Goal: Navigation & Orientation: Find specific page/section

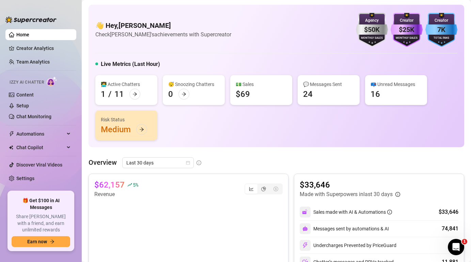
scroll to position [66, 0]
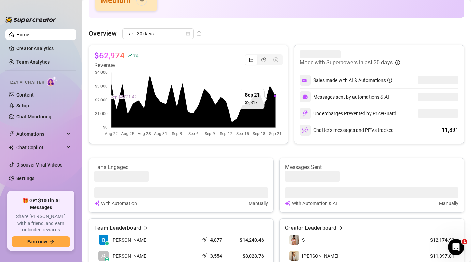
click at [132, 96] on canvas at bounding box center [188, 103] width 188 height 68
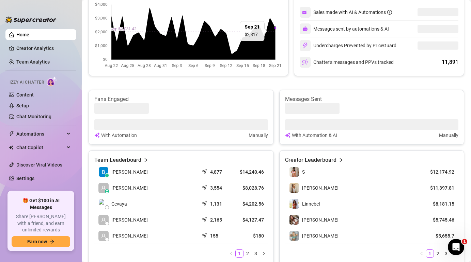
scroll to position [273, 0]
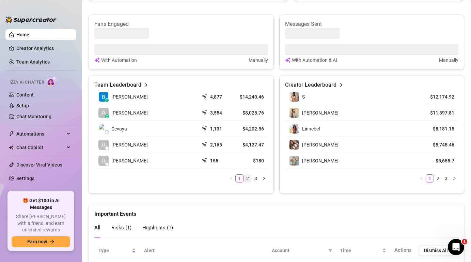
click at [247, 179] on link "2" at bounding box center [247, 178] width 7 height 7
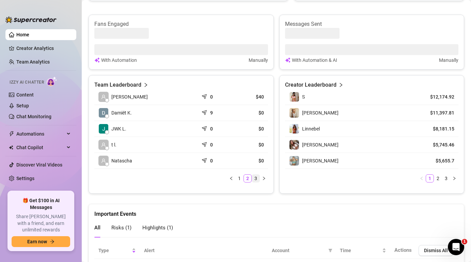
click at [256, 180] on link "3" at bounding box center [255, 178] width 7 height 7
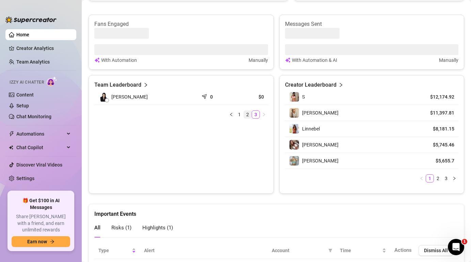
click at [248, 114] on link "2" at bounding box center [247, 114] width 7 height 7
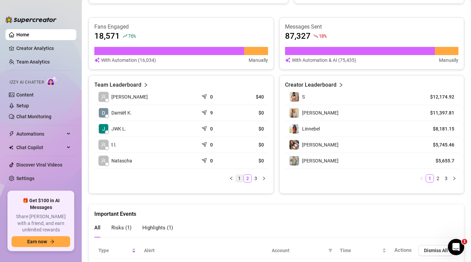
click at [239, 178] on link "1" at bounding box center [238, 178] width 7 height 7
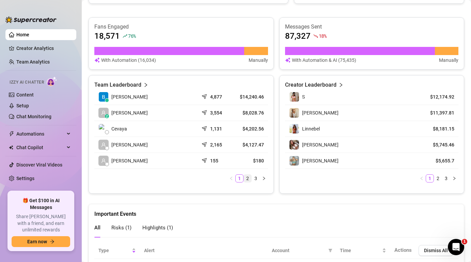
click at [247, 179] on link "2" at bounding box center [247, 178] width 7 height 7
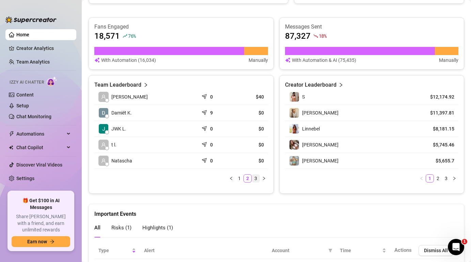
click at [255, 180] on link "3" at bounding box center [255, 178] width 7 height 7
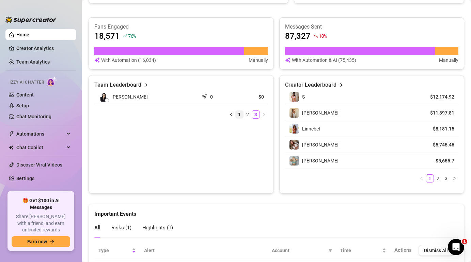
click at [237, 114] on link "1" at bounding box center [238, 114] width 7 height 7
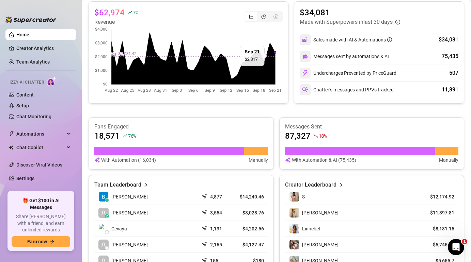
scroll to position [152, 0]
